Goal: Navigation & Orientation: Find specific page/section

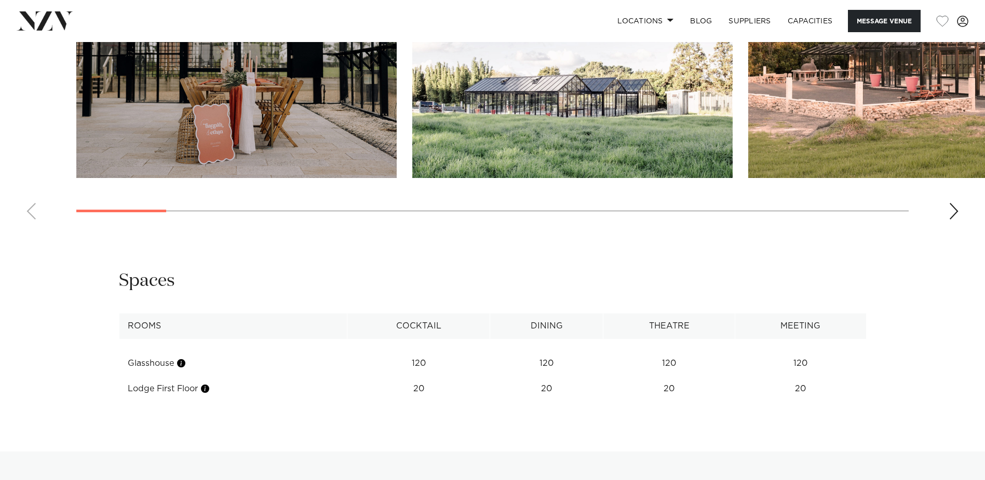
scroll to position [1051, 0]
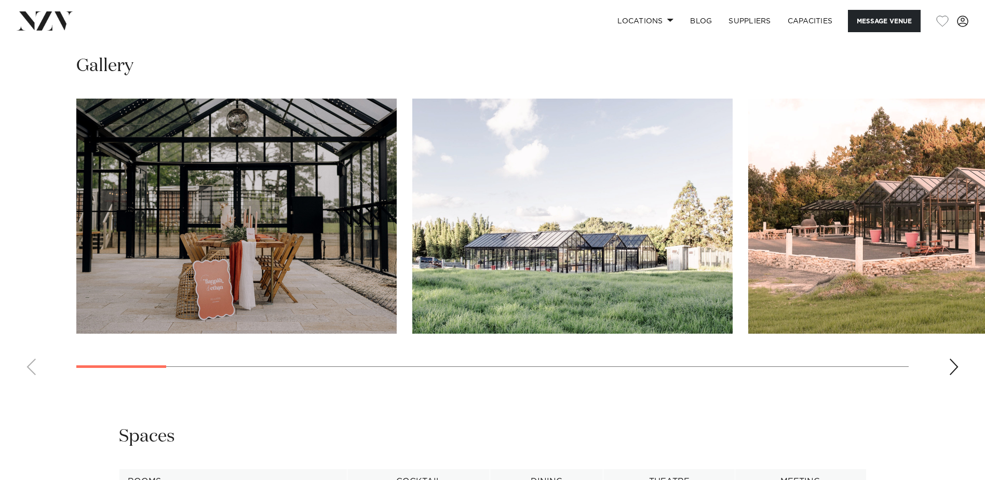
click at [950, 360] on div "Next slide" at bounding box center [954, 367] width 10 height 17
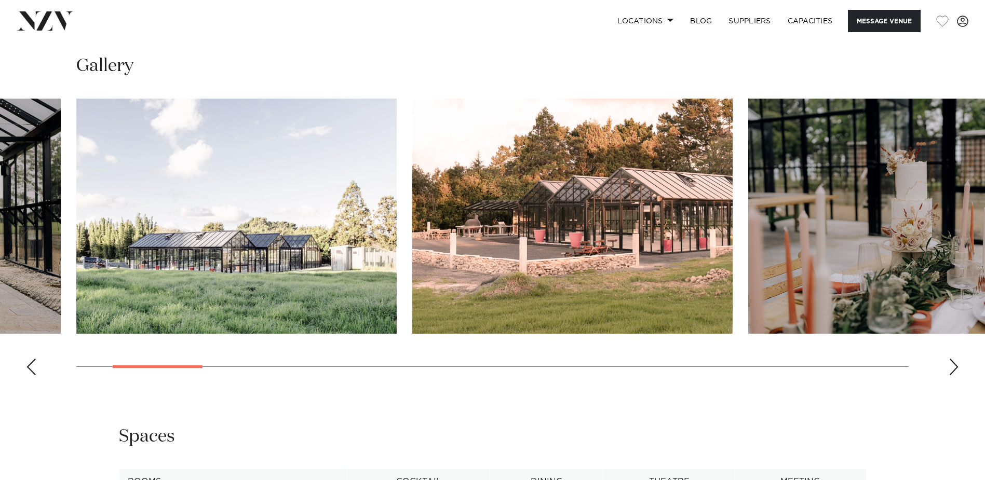
click at [950, 360] on div "Next slide" at bounding box center [954, 367] width 10 height 17
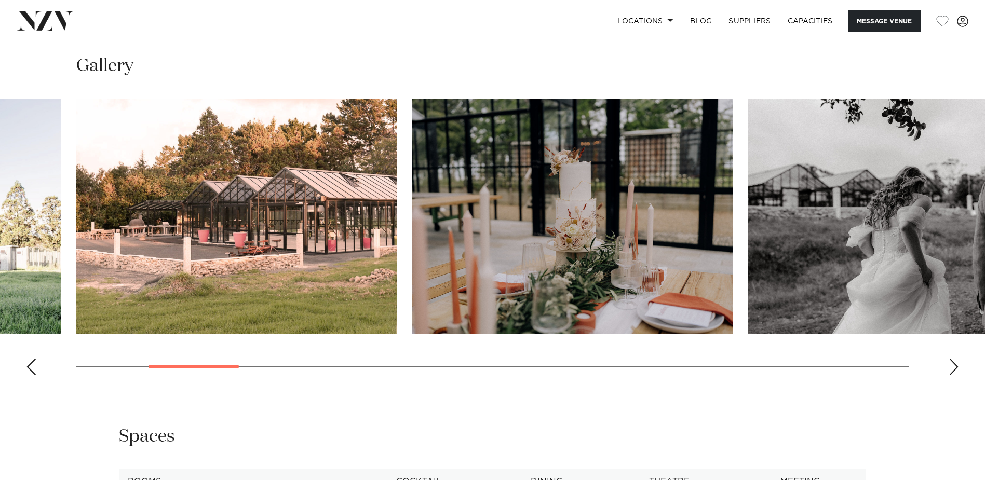
click at [950, 360] on div "Next slide" at bounding box center [954, 367] width 10 height 17
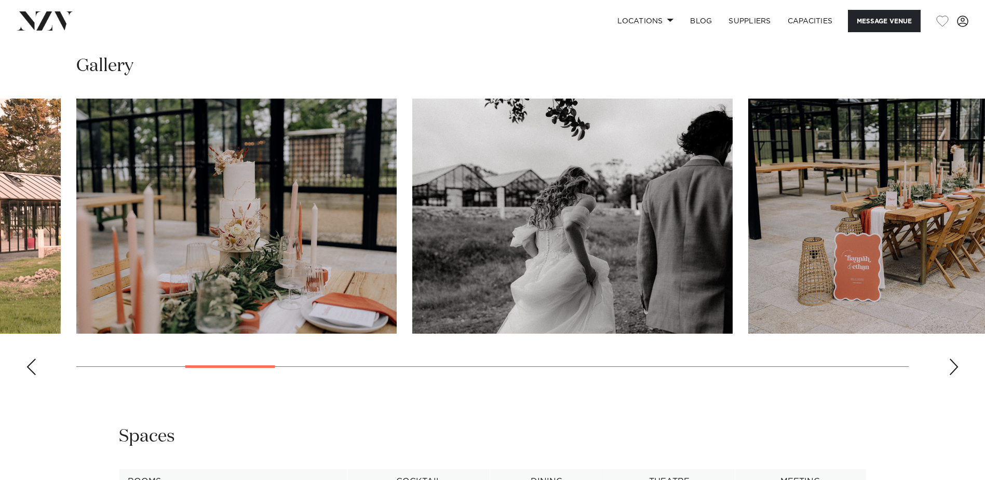
click at [950, 360] on div "Next slide" at bounding box center [954, 367] width 10 height 17
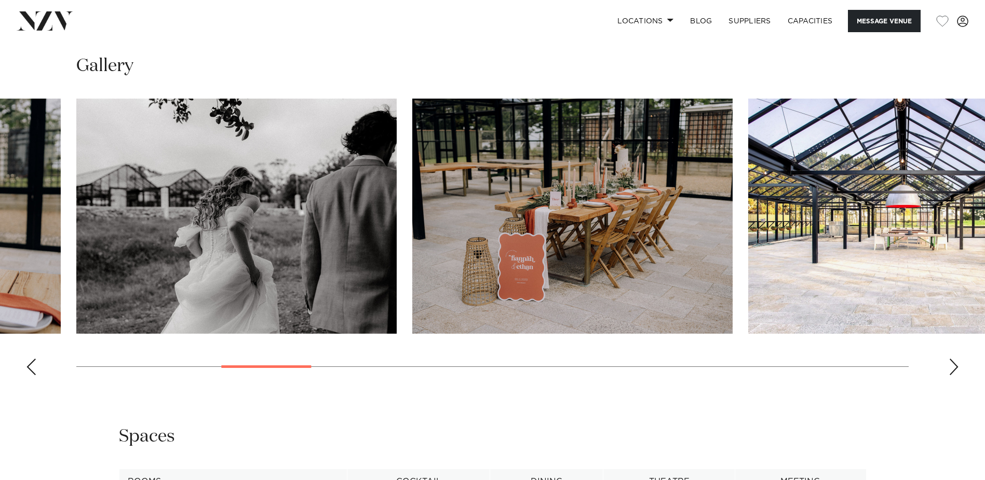
click at [950, 360] on div "Next slide" at bounding box center [954, 367] width 10 height 17
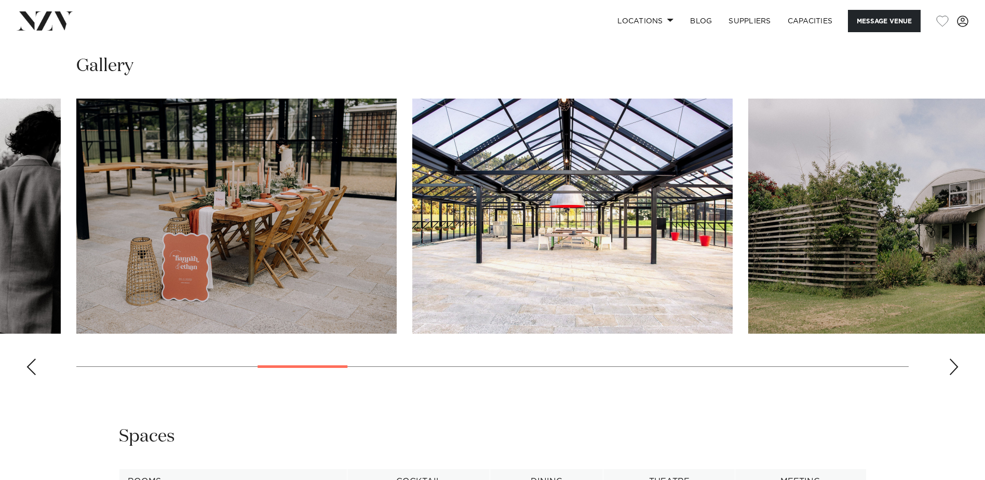
click at [950, 360] on div "Next slide" at bounding box center [954, 367] width 10 height 17
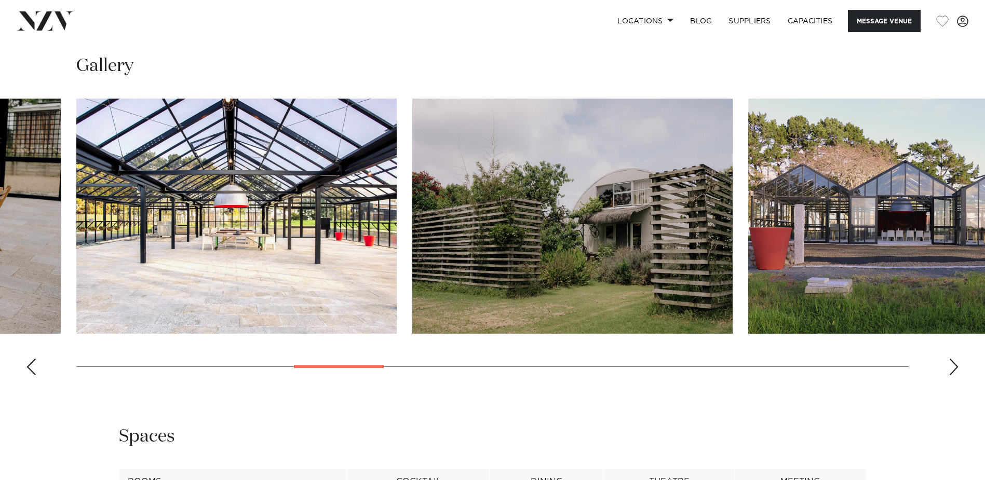
click at [950, 360] on div "Next slide" at bounding box center [954, 367] width 10 height 17
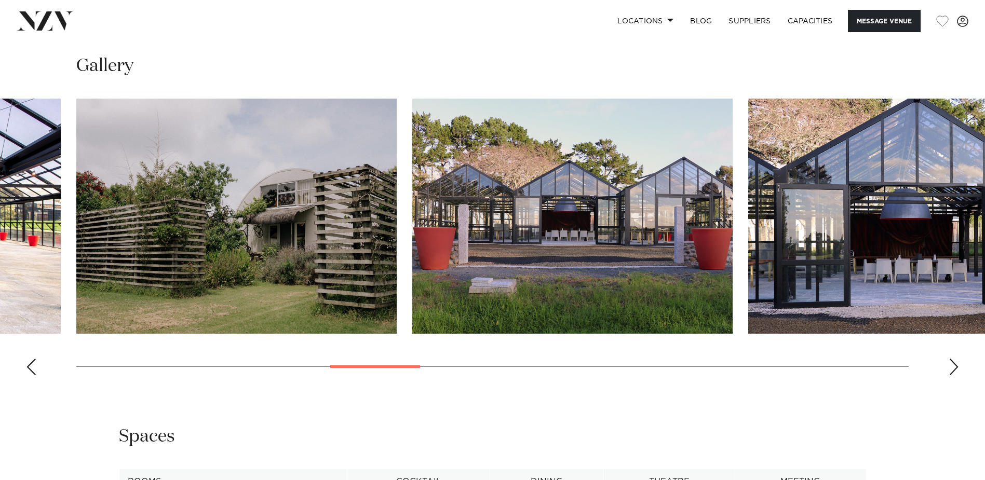
click at [950, 360] on div "Next slide" at bounding box center [954, 367] width 10 height 17
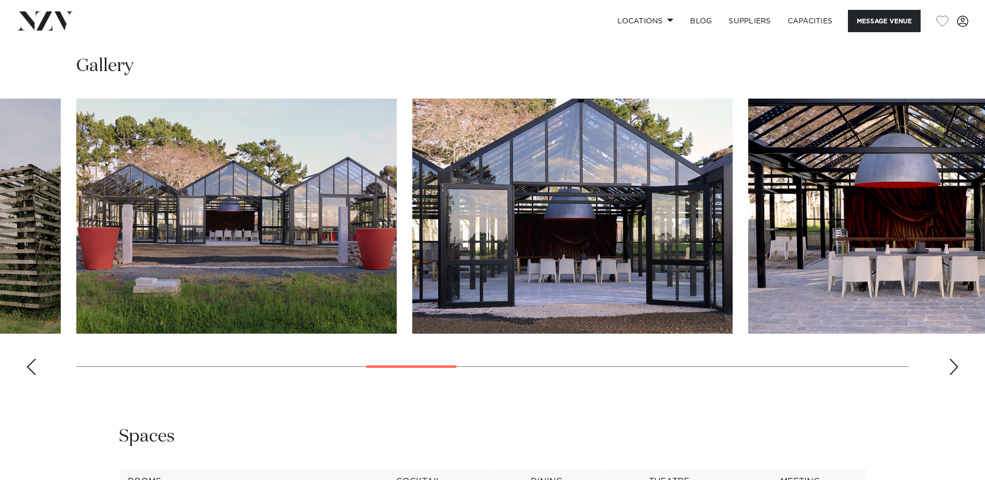
click at [950, 360] on div "Next slide" at bounding box center [954, 367] width 10 height 17
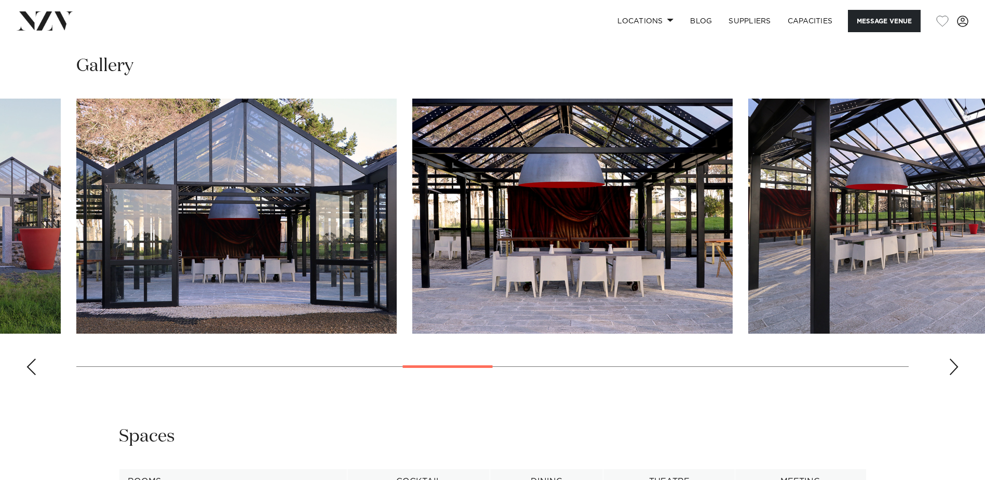
click at [950, 360] on div "Next slide" at bounding box center [954, 367] width 10 height 17
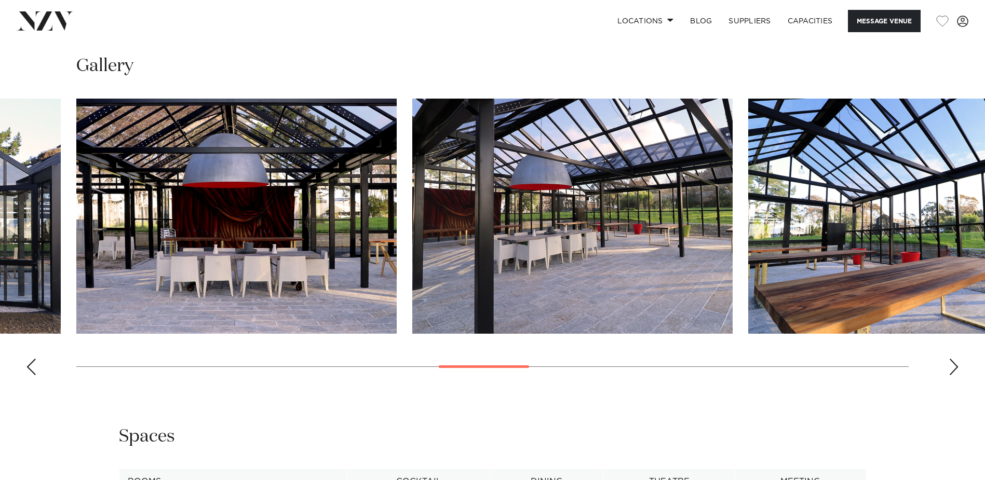
click at [950, 360] on div "Next slide" at bounding box center [954, 367] width 10 height 17
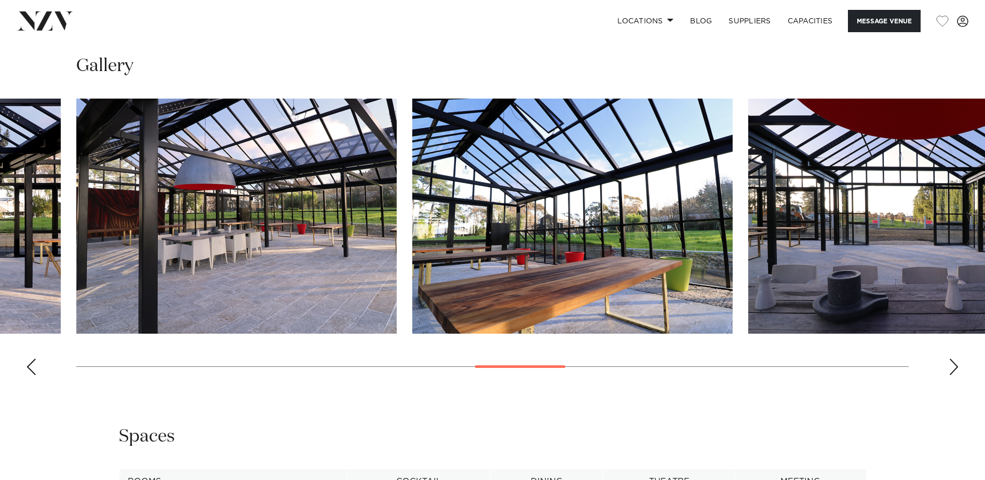
click at [950, 360] on div "Next slide" at bounding box center [954, 367] width 10 height 17
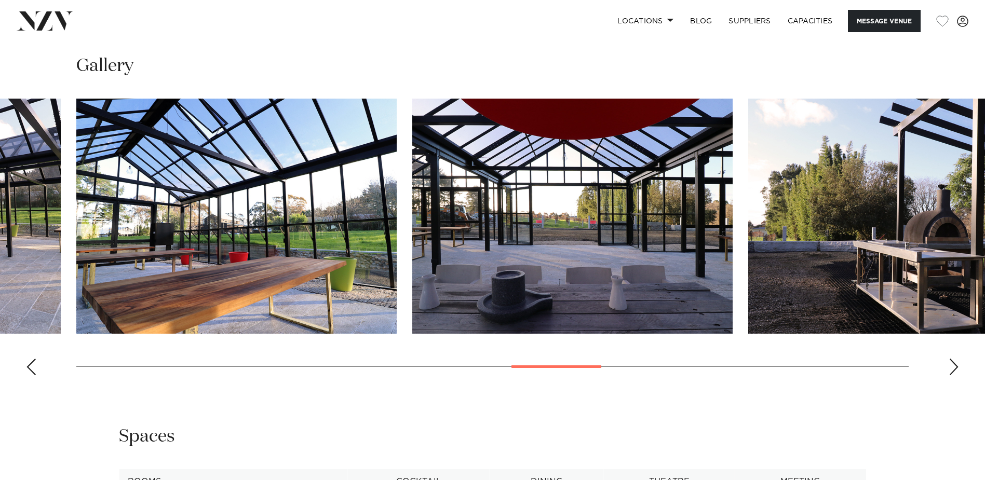
click at [950, 360] on div "Next slide" at bounding box center [954, 367] width 10 height 17
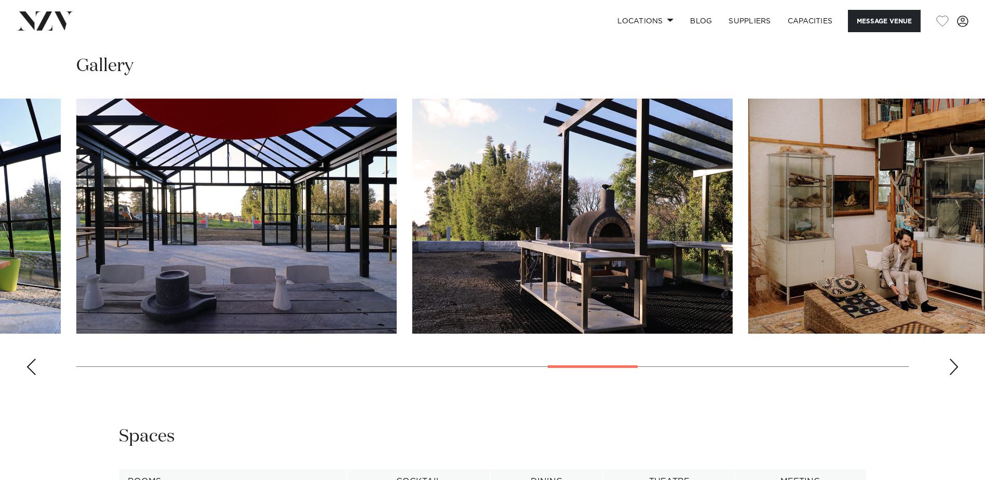
click at [950, 360] on div "Next slide" at bounding box center [954, 367] width 10 height 17
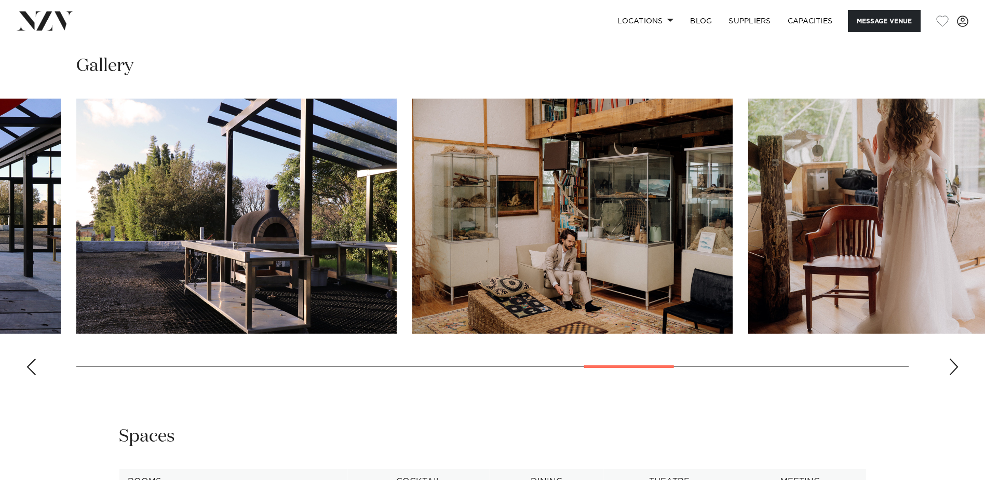
click at [950, 360] on div "Next slide" at bounding box center [954, 367] width 10 height 17
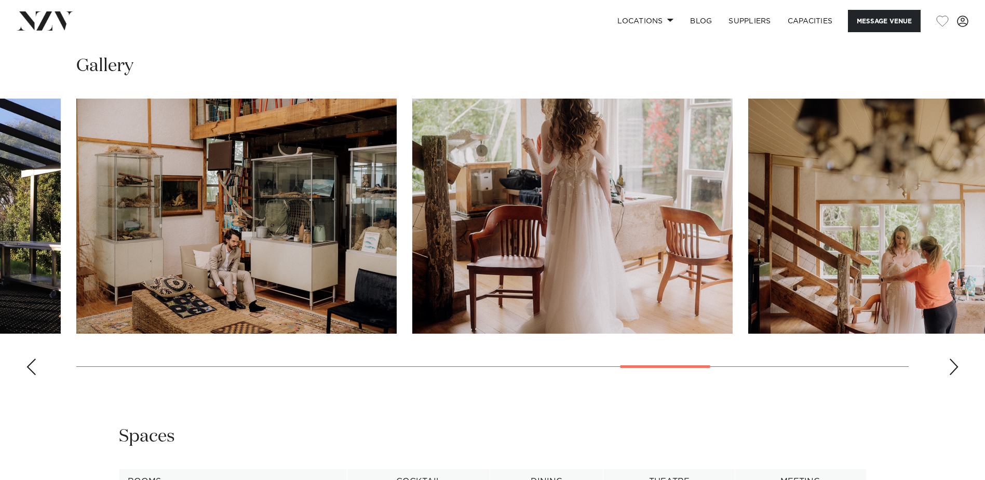
click at [950, 360] on div "Next slide" at bounding box center [954, 367] width 10 height 17
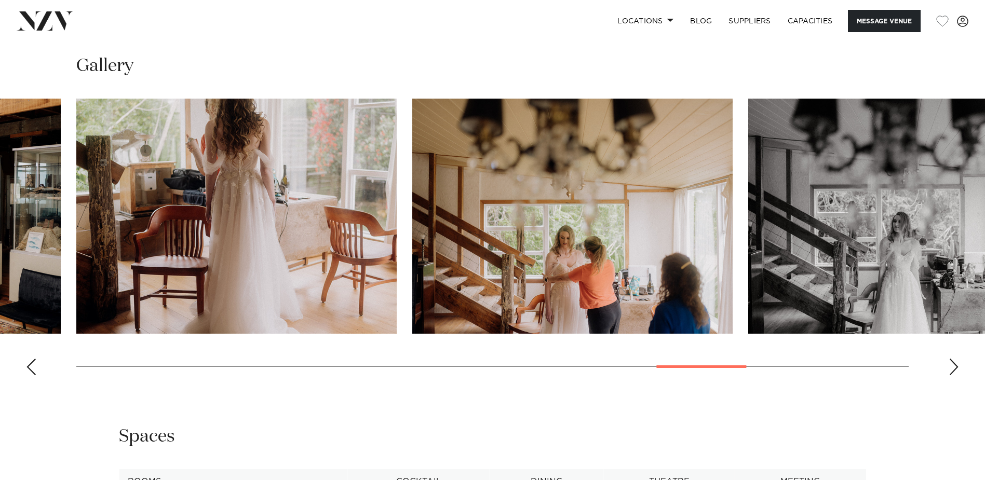
click at [950, 360] on div "Next slide" at bounding box center [954, 367] width 10 height 17
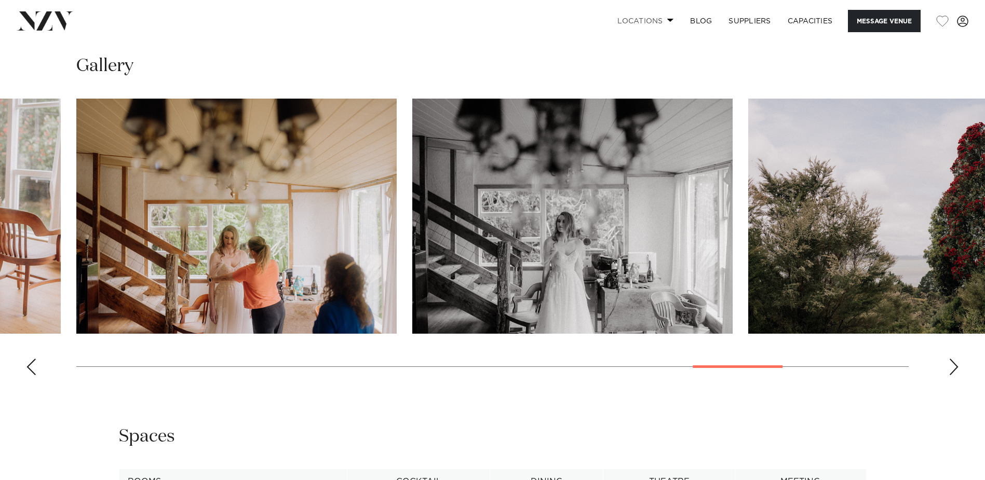
click at [634, 19] on link "Locations" at bounding box center [645, 21] width 73 height 22
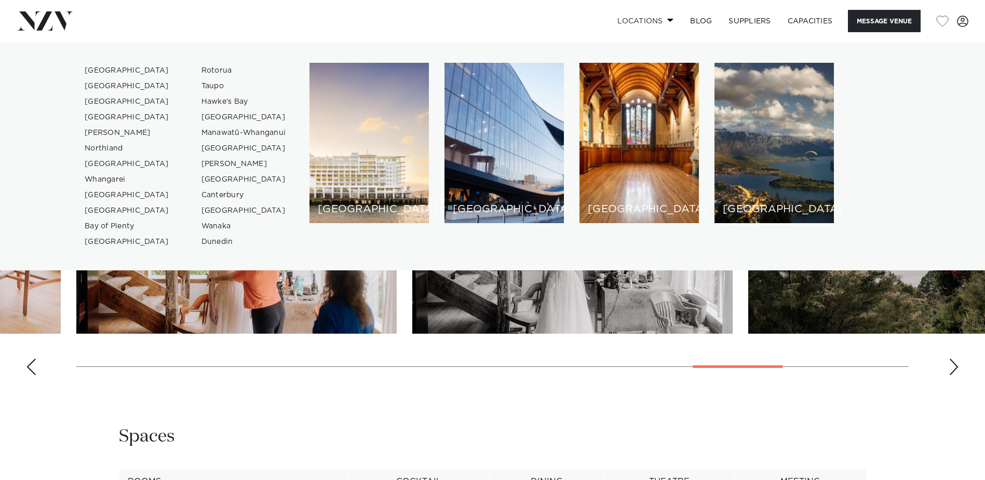
click at [634, 19] on link "Locations" at bounding box center [645, 21] width 73 height 22
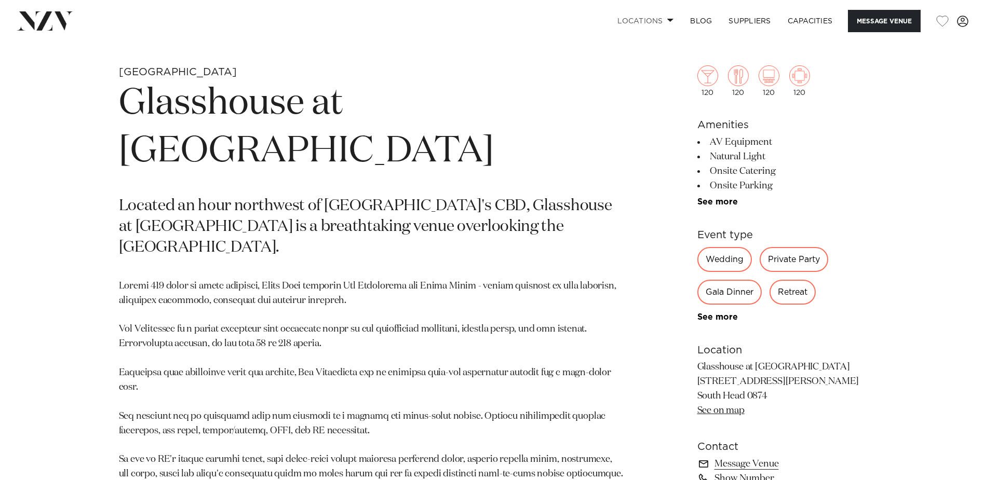
scroll to position [272, 0]
